Goal: Task Accomplishment & Management: Manage account settings

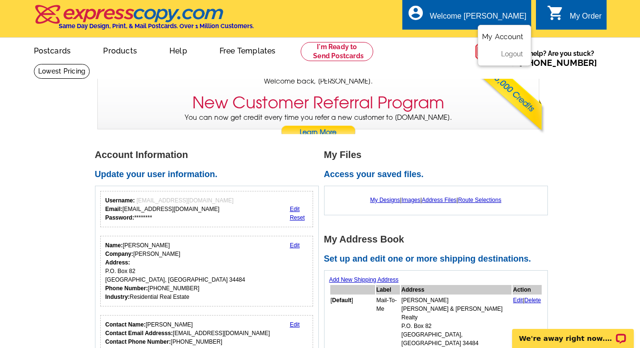
click at [503, 33] on link "My Account" at bounding box center [502, 36] width 41 height 9
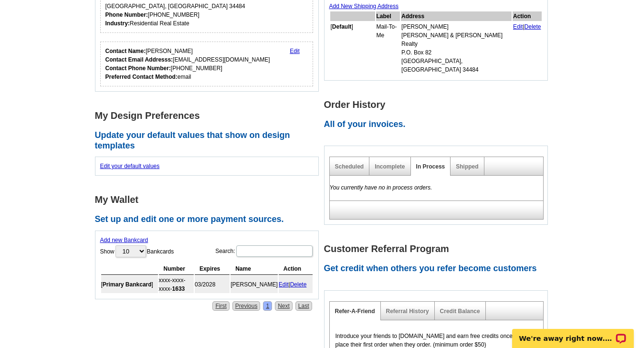
scroll to position [230, 0]
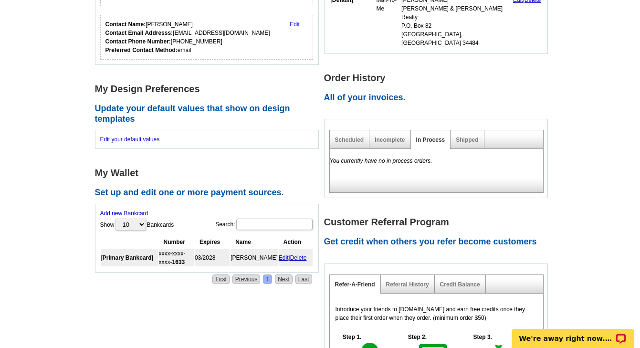
click at [284, 257] on link "Edit" at bounding box center [284, 257] width 10 height 7
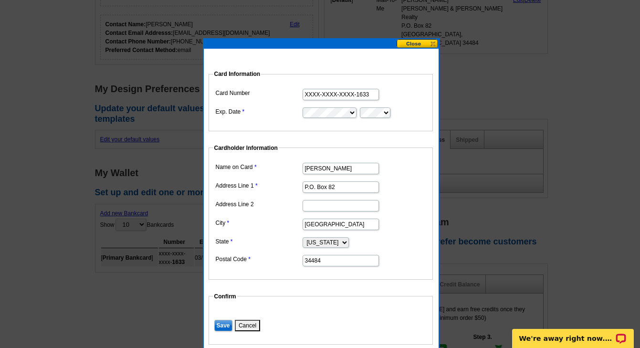
click at [416, 44] on button at bounding box center [418, 43] width 42 height 9
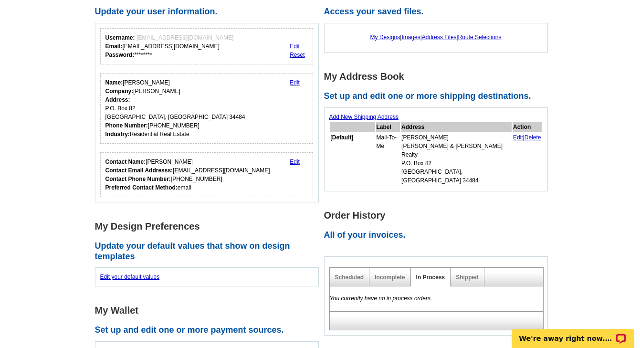
scroll to position [0, 0]
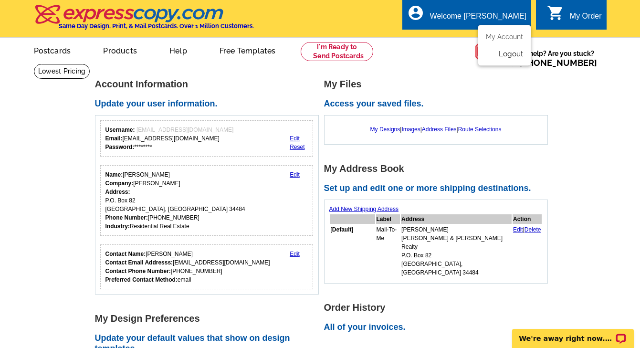
click at [514, 54] on link "Logout" at bounding box center [511, 54] width 24 height 9
